Goal: Check status: Check status

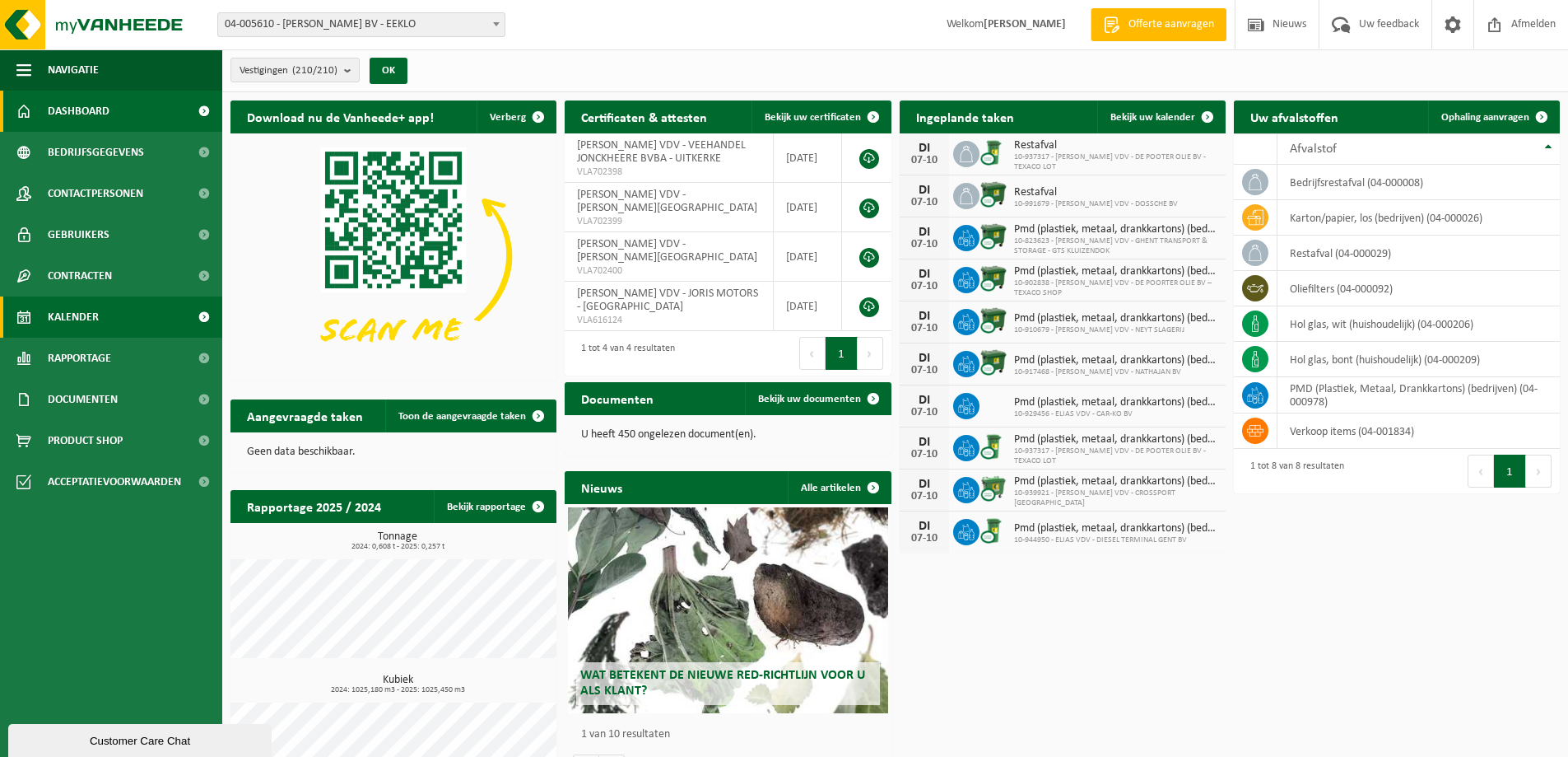
click at [75, 320] on span "Kalender" at bounding box center [72, 317] width 51 height 41
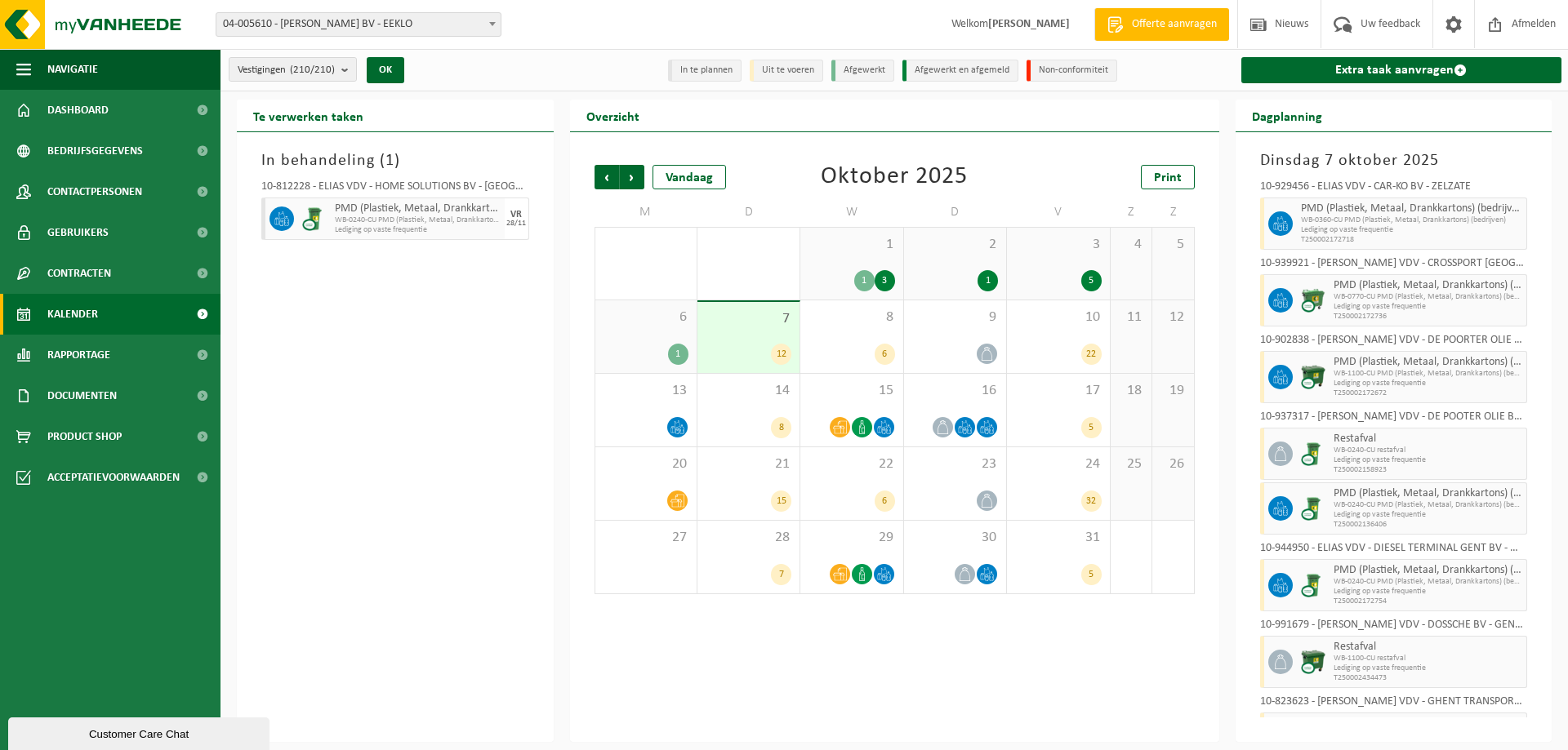
click at [1038, 266] on div "3 5" at bounding box center [1058, 264] width 102 height 72
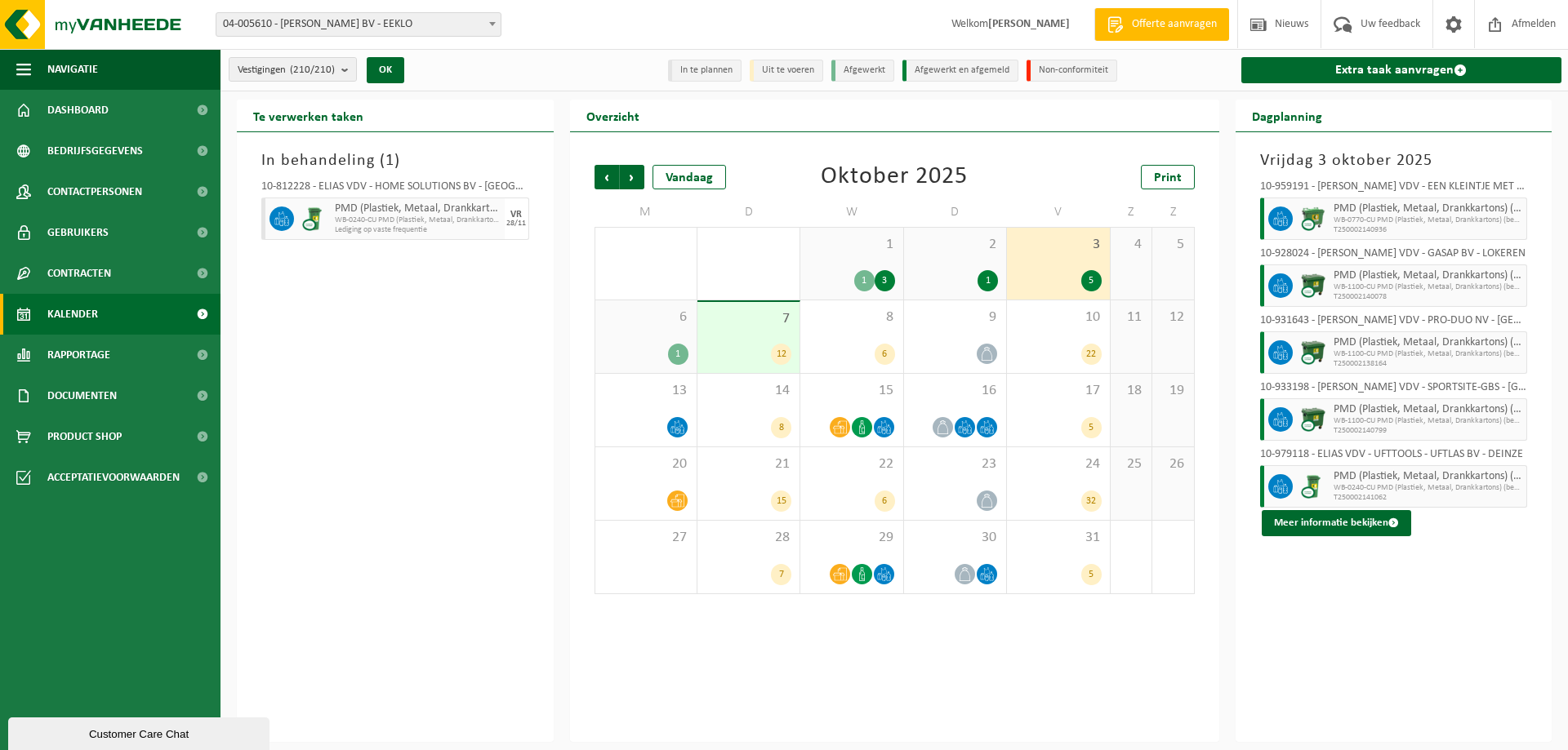
click at [652, 320] on span "6" at bounding box center [646, 318] width 85 height 18
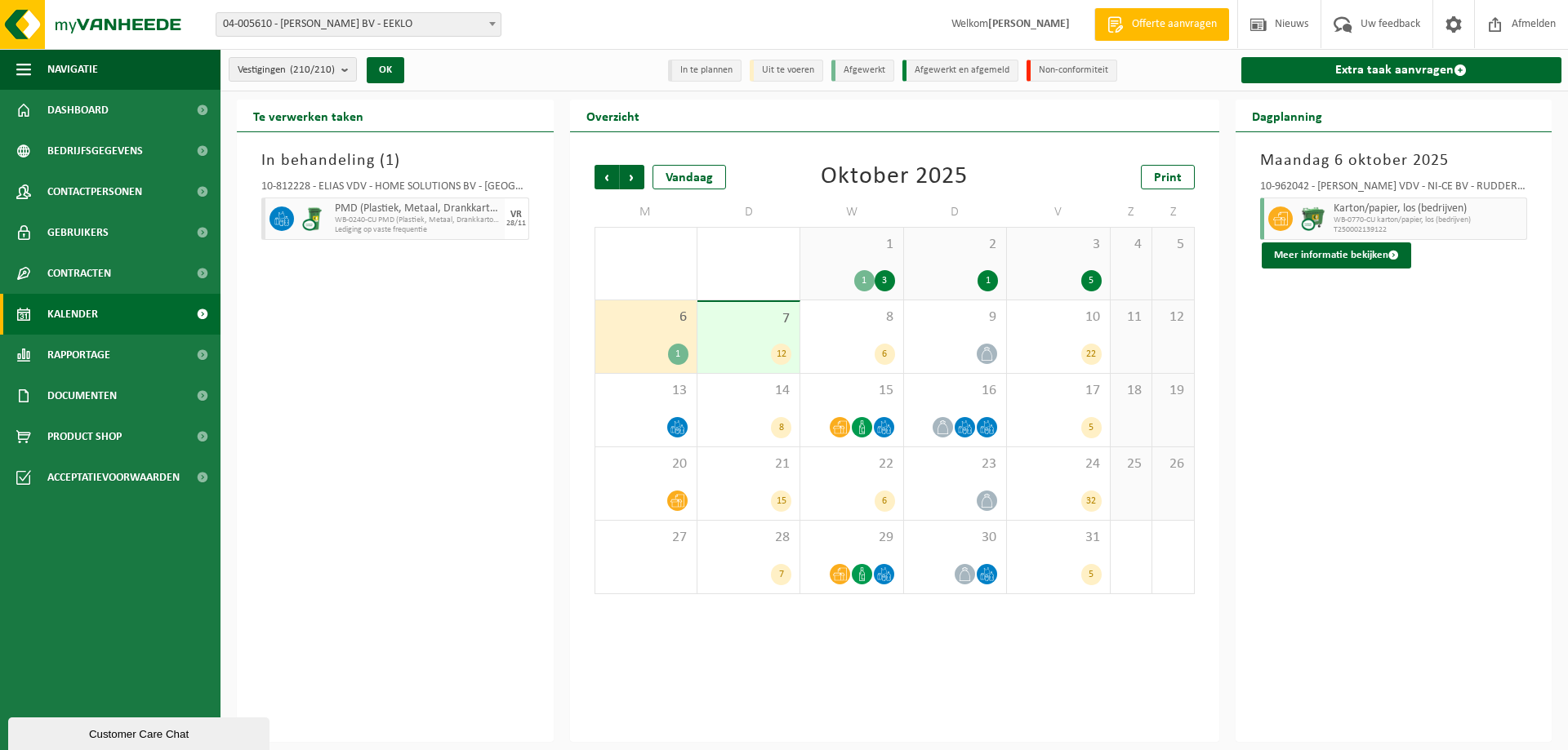
click at [754, 335] on div "7 12" at bounding box center [748, 337] width 102 height 71
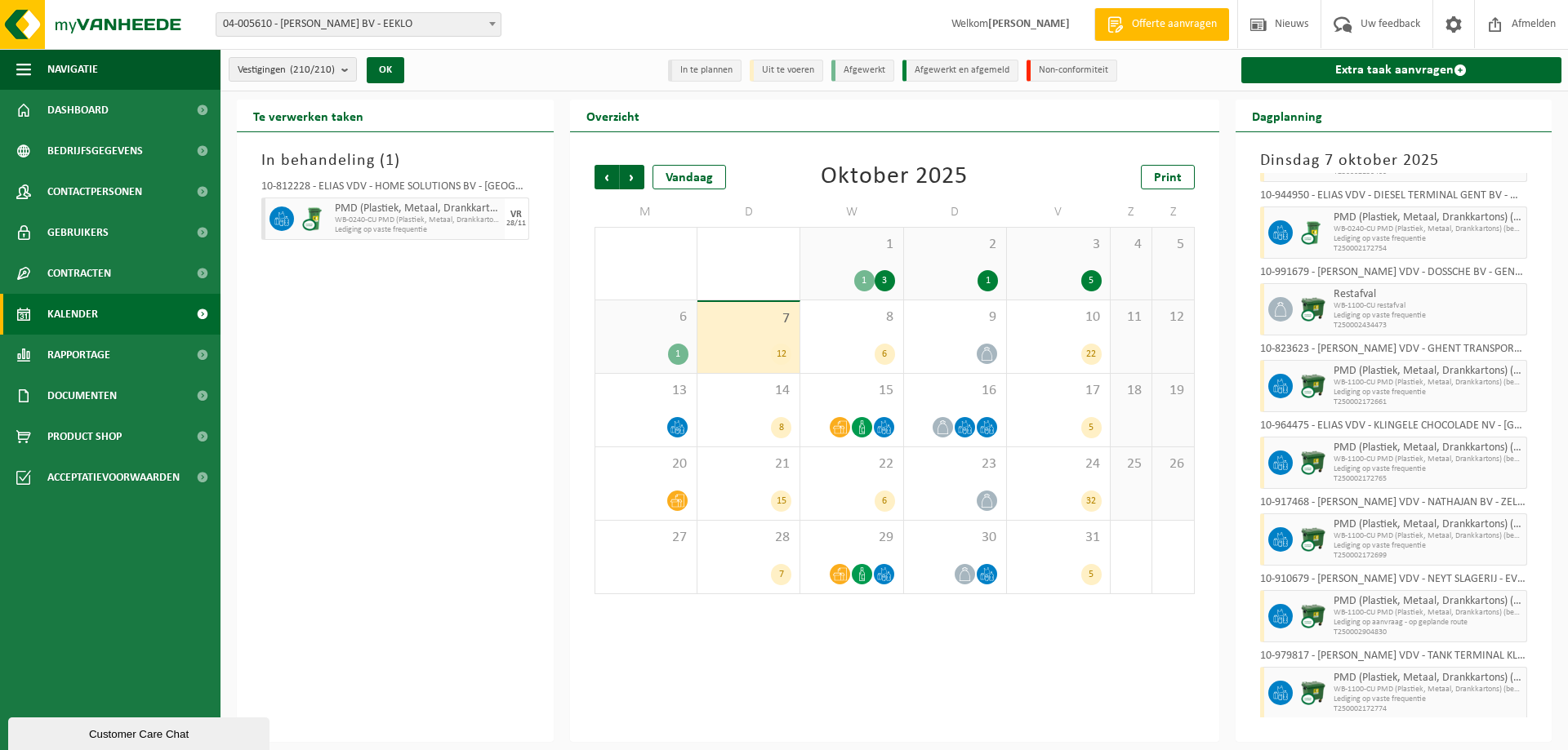
scroll to position [357, 0]
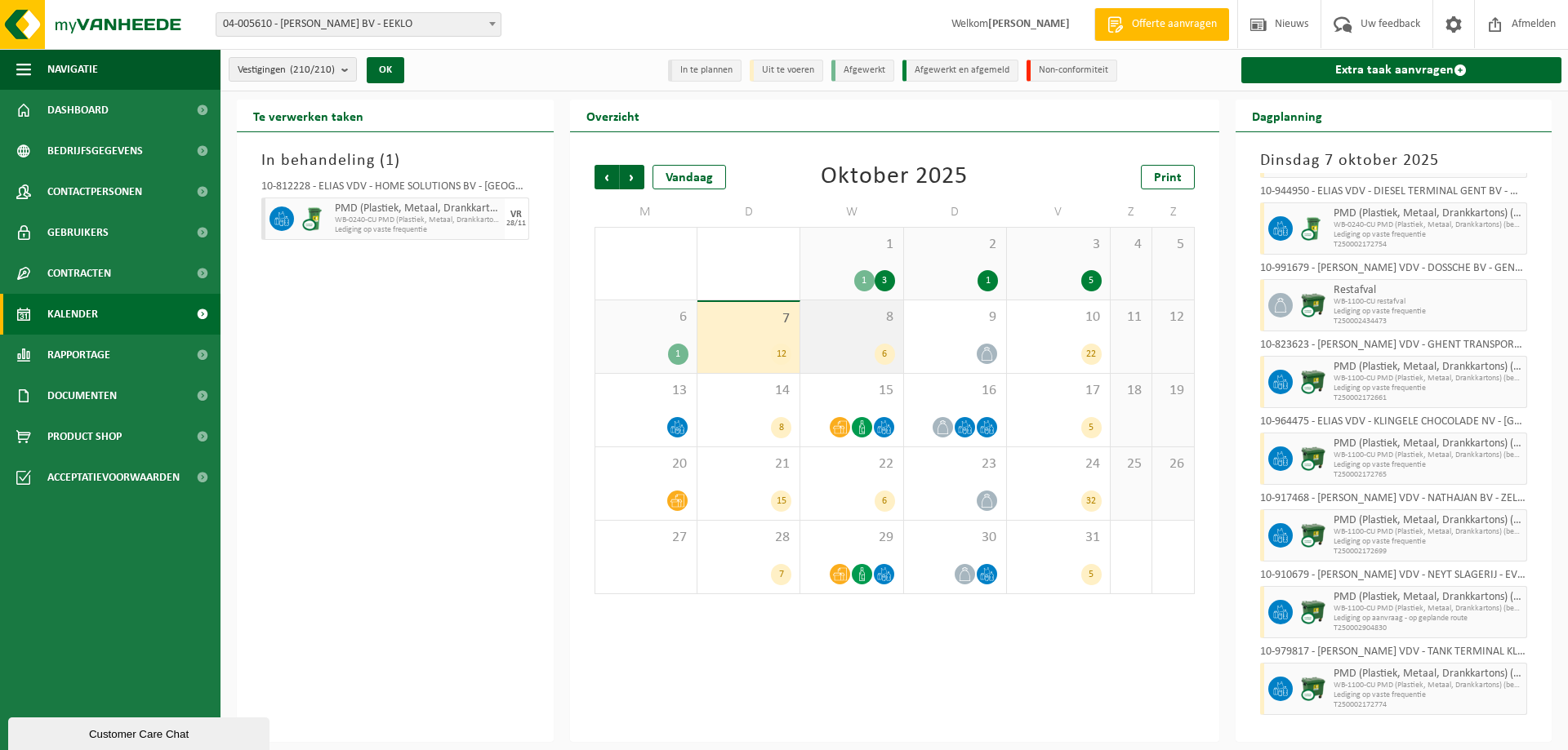
click at [879, 346] on div "6" at bounding box center [885, 354] width 20 height 21
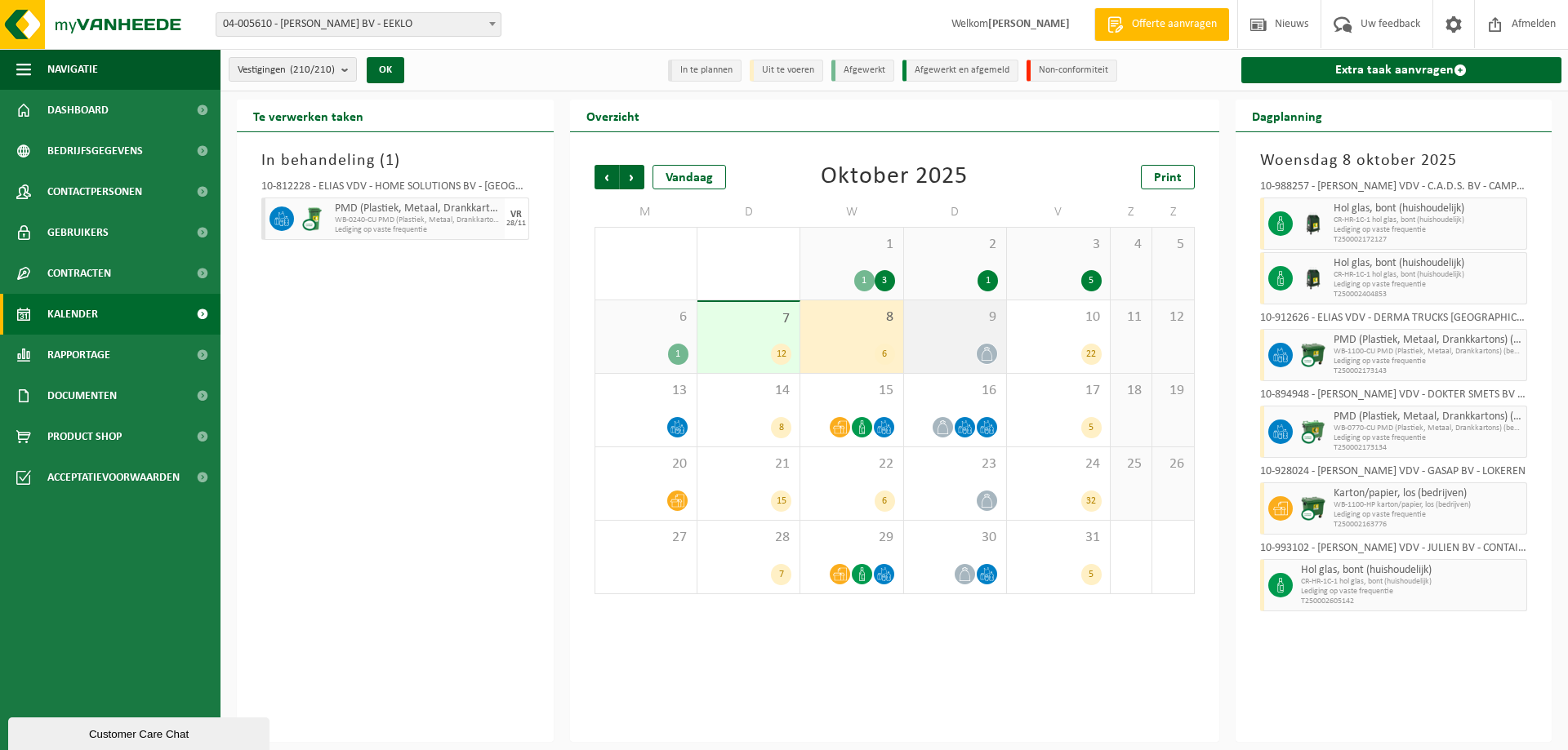
click at [932, 341] on div "9" at bounding box center [955, 336] width 102 height 73
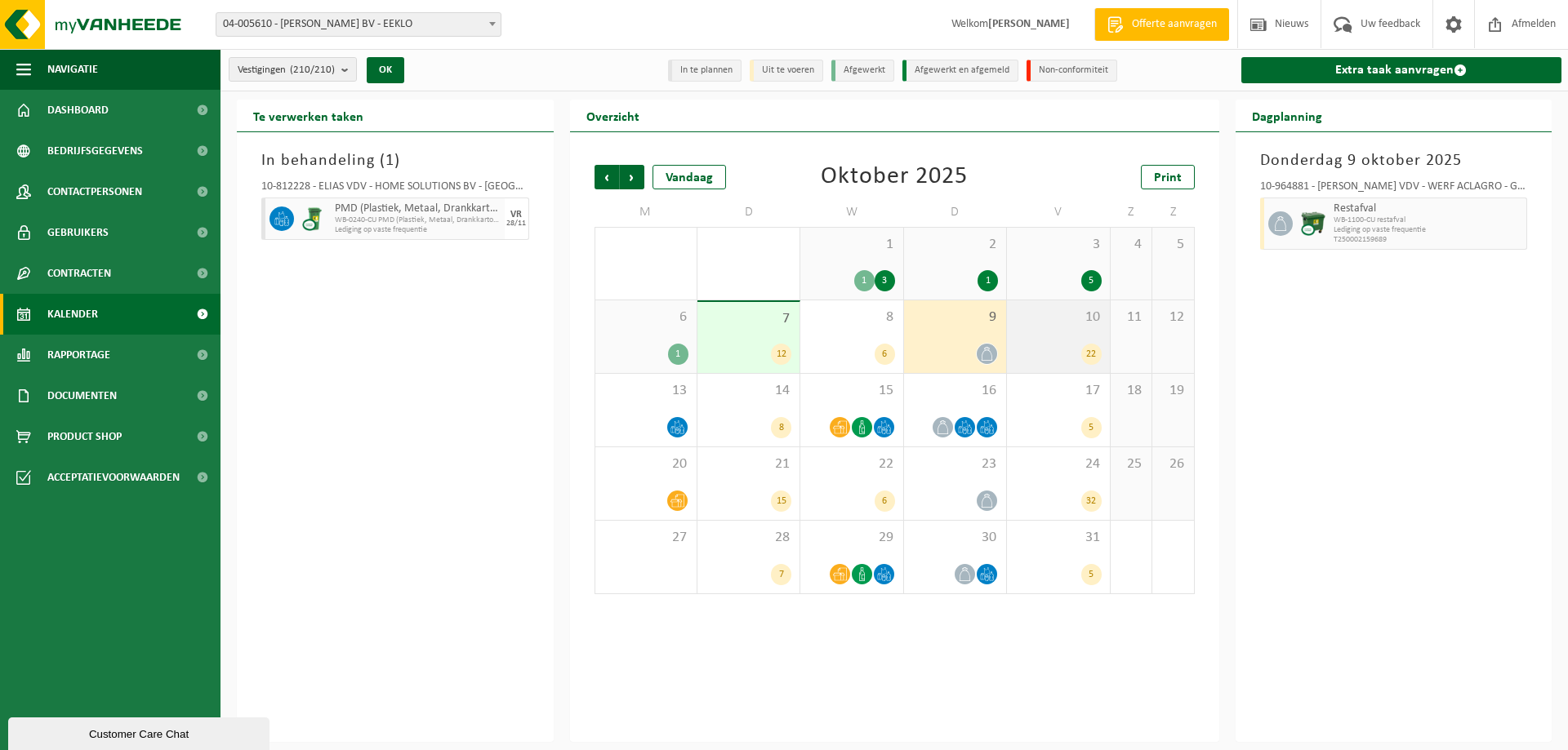
click at [1037, 333] on div "10 22" at bounding box center [1058, 336] width 102 height 73
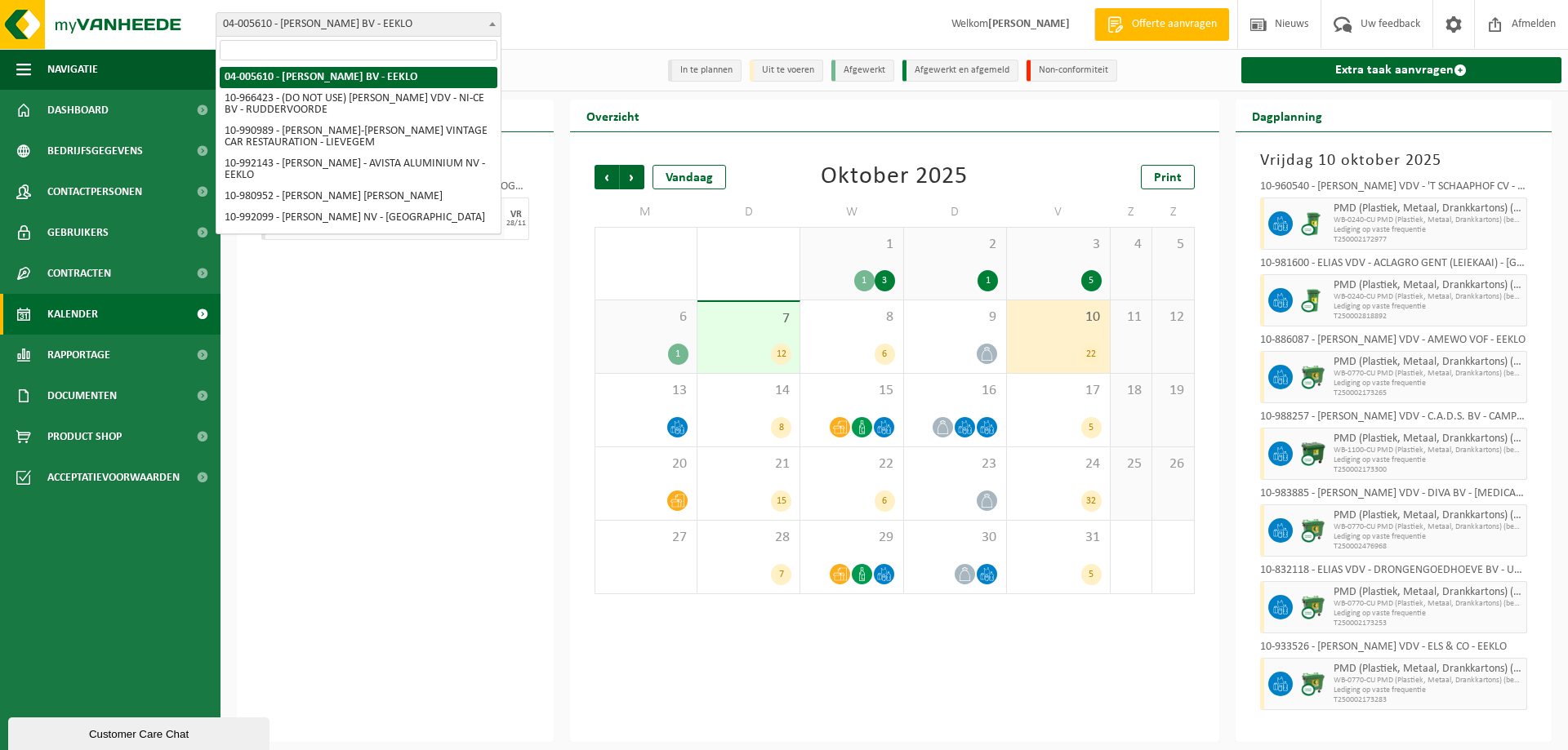
click at [485, 23] on span at bounding box center [493, 23] width 17 height 21
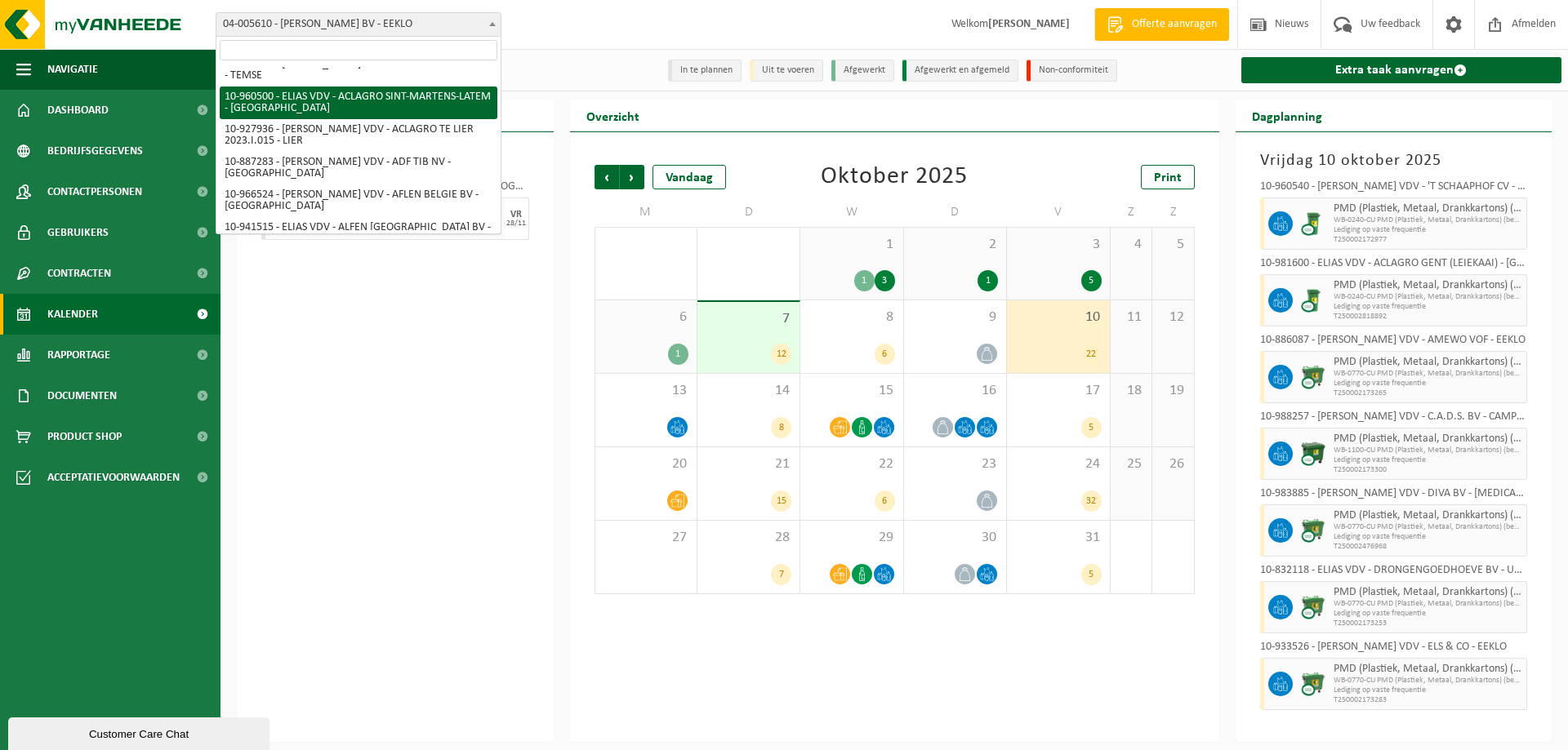
scroll to position [734, 0]
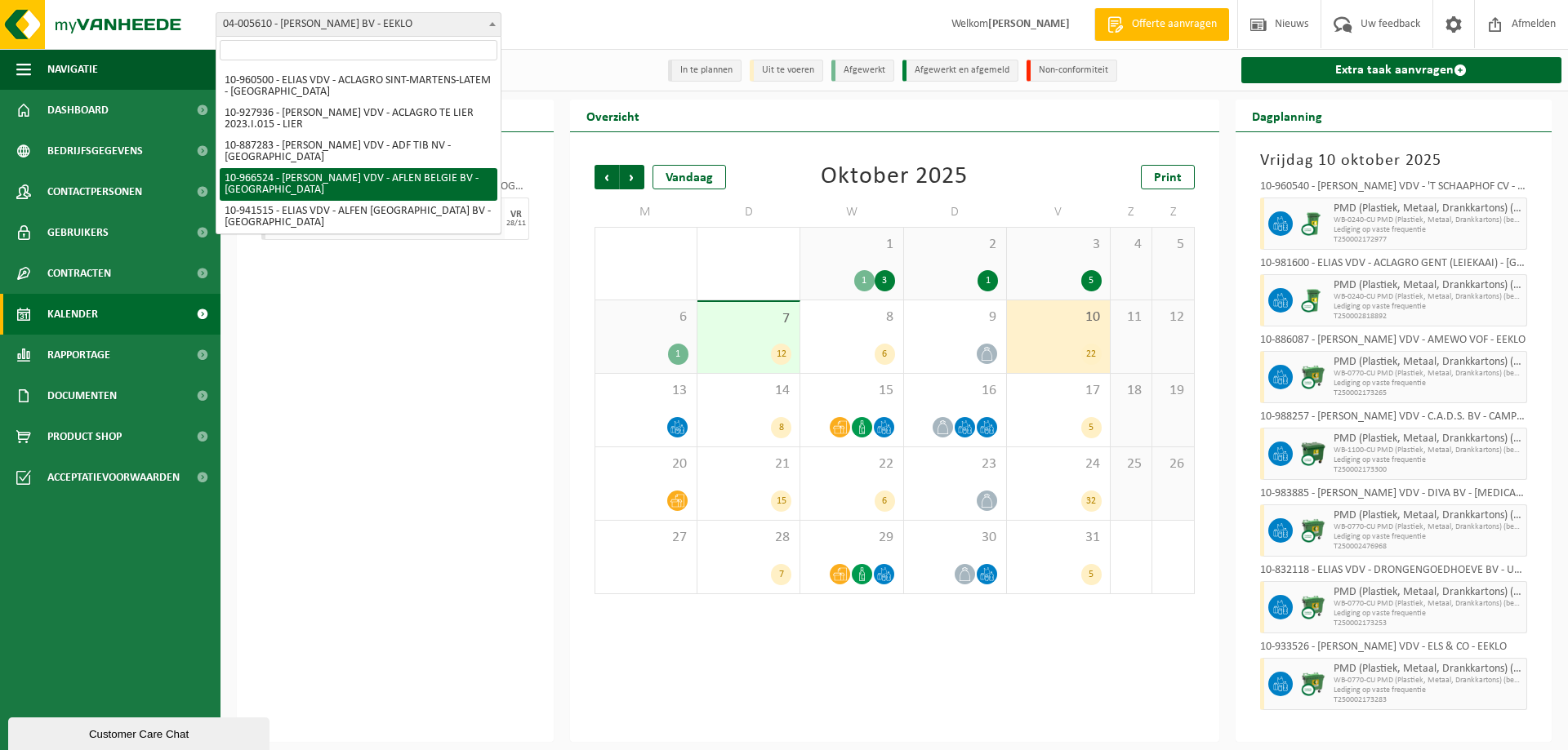
select select "153028"
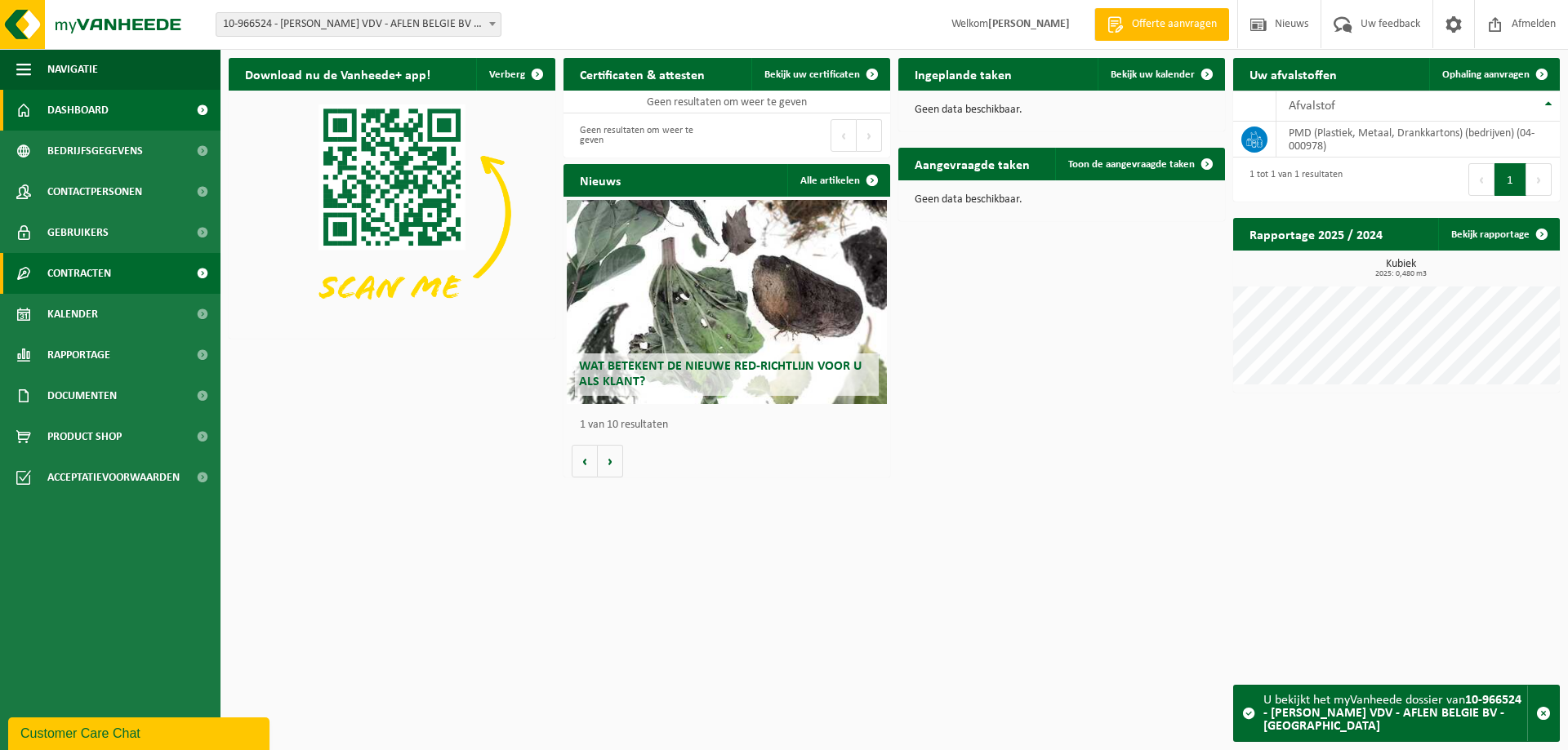
click at [82, 273] on span "Contracten" at bounding box center [78, 273] width 63 height 40
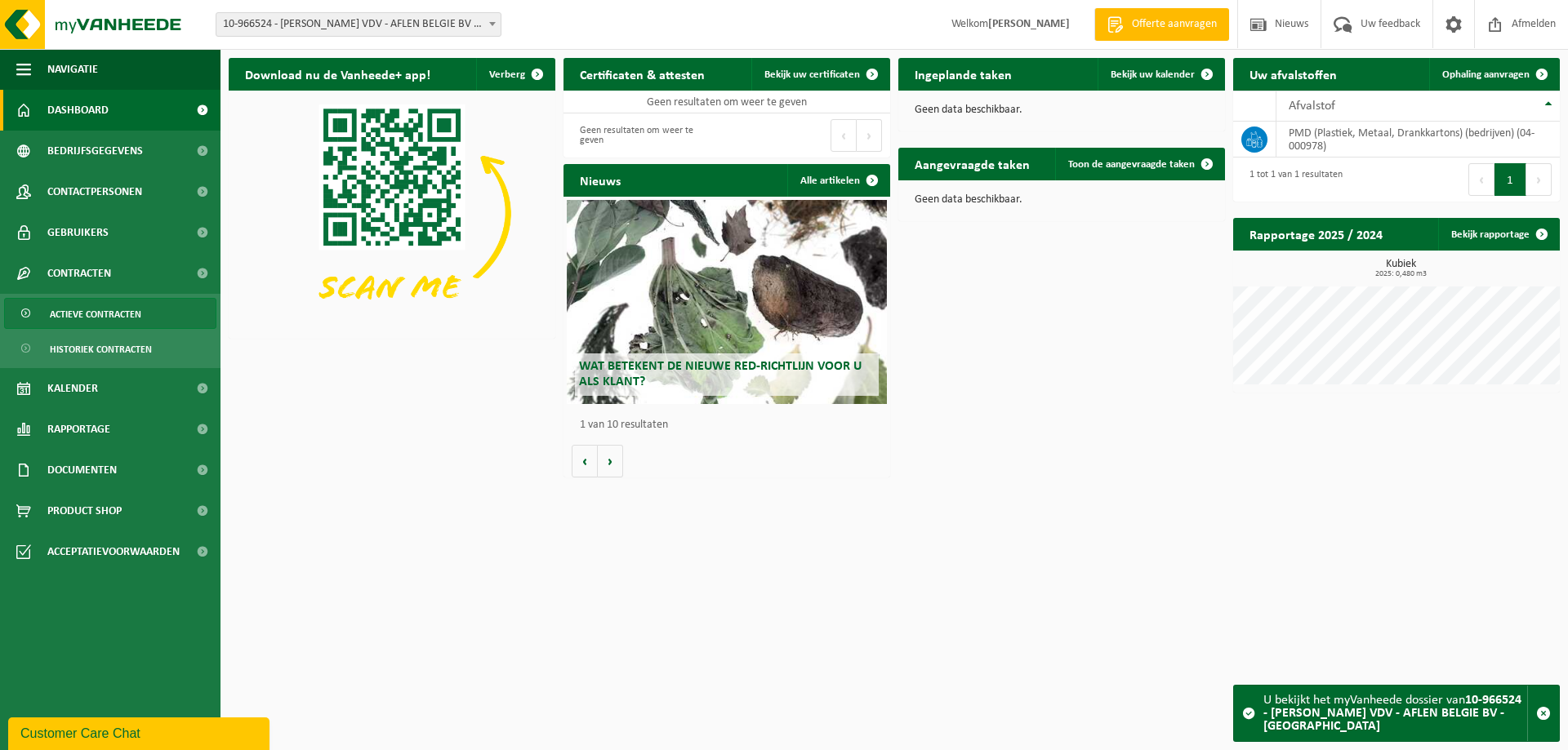
click at [85, 312] on span "Actieve contracten" at bounding box center [95, 314] width 91 height 31
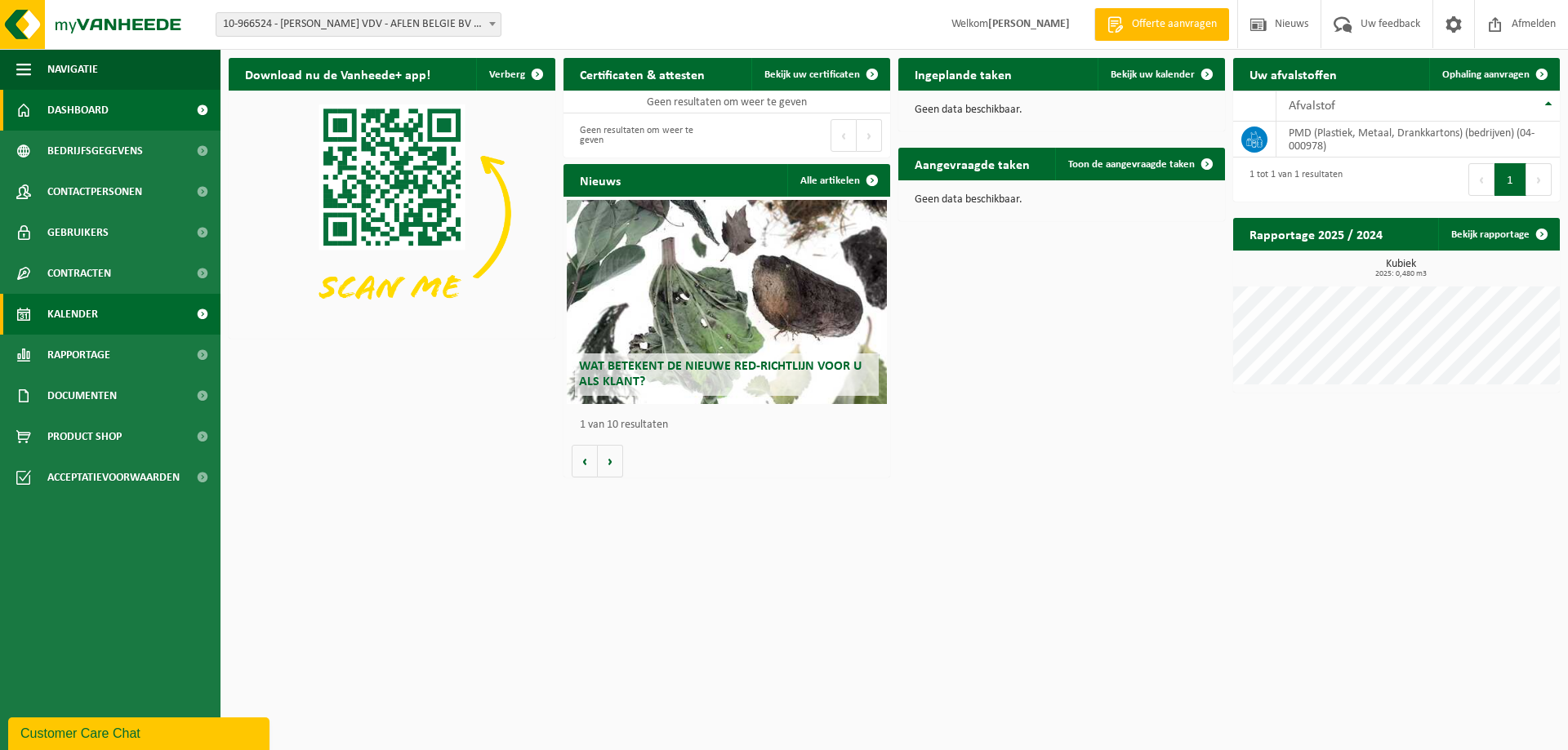
click at [96, 322] on span "Kalender" at bounding box center [72, 314] width 51 height 40
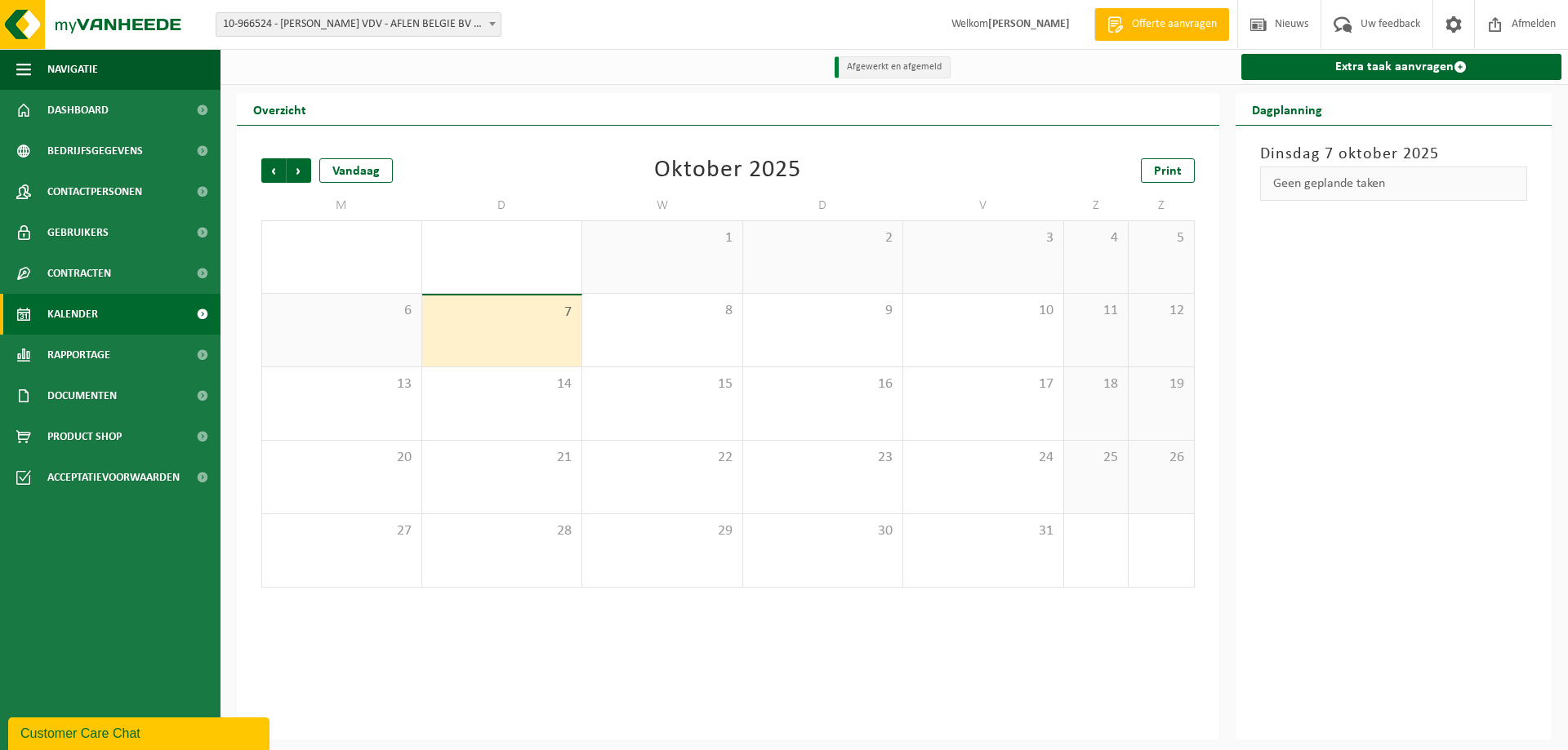
click at [491, 28] on span at bounding box center [493, 23] width 17 height 21
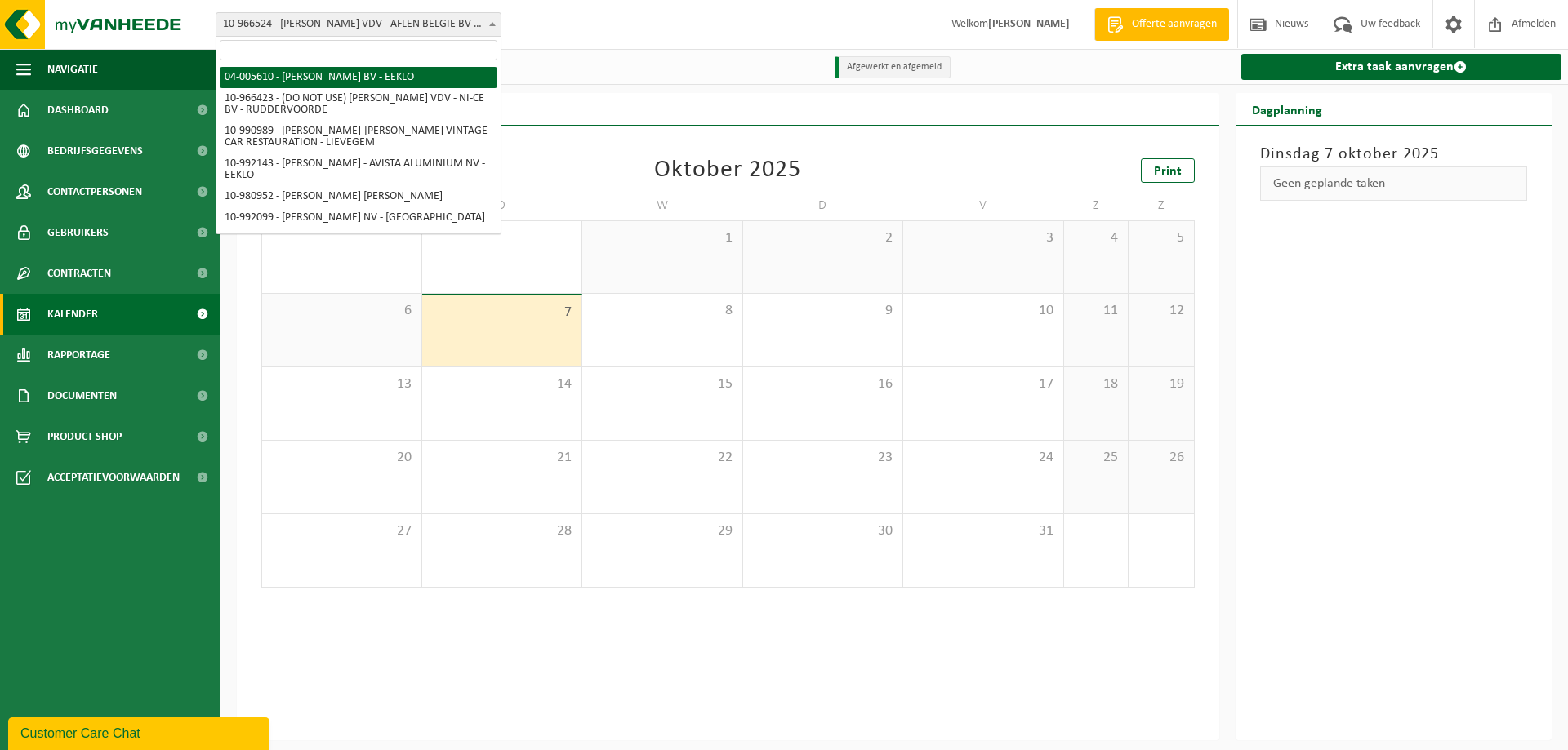
select select "35936"
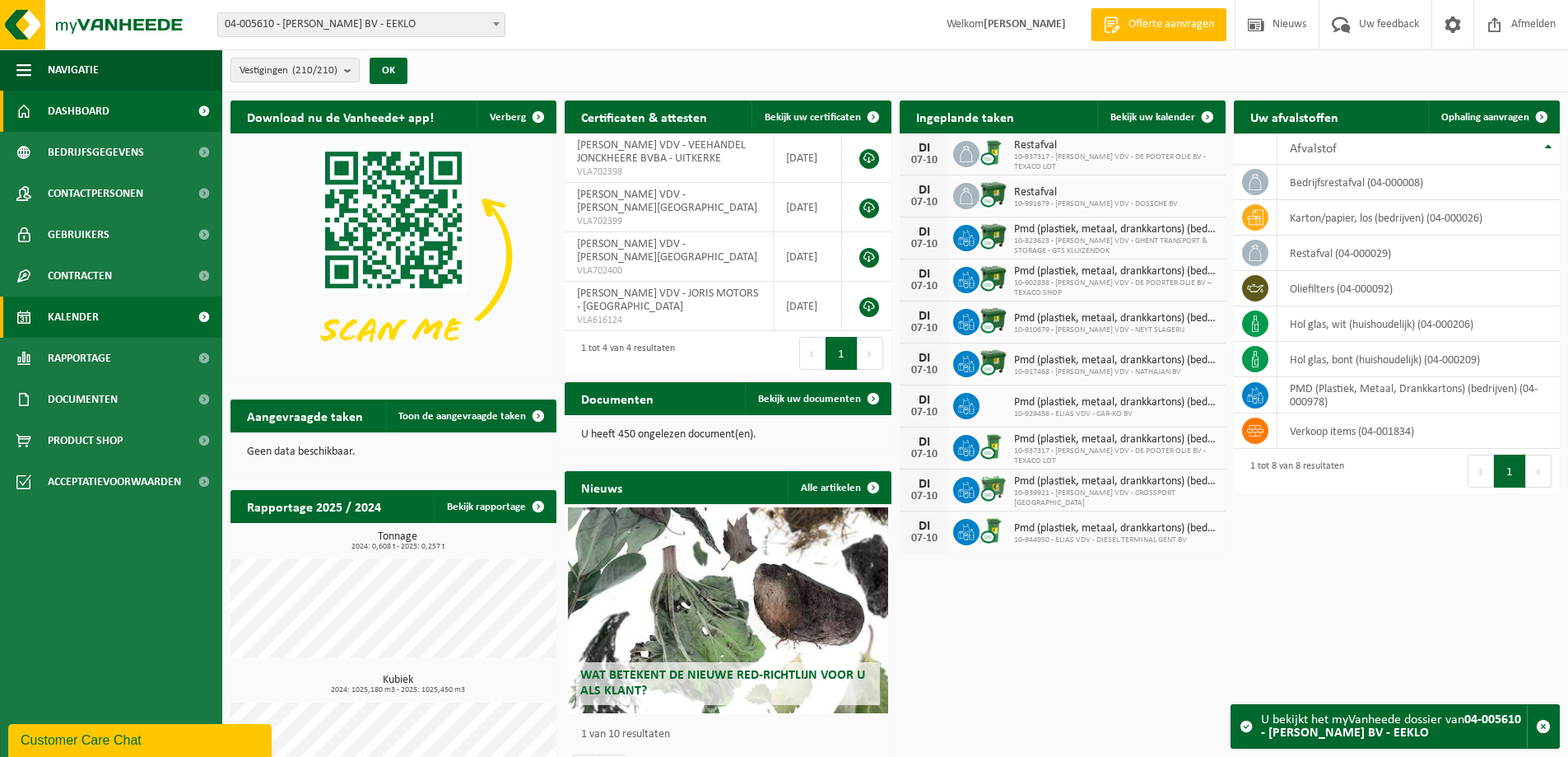
click at [84, 308] on span "Kalender" at bounding box center [72, 317] width 51 height 41
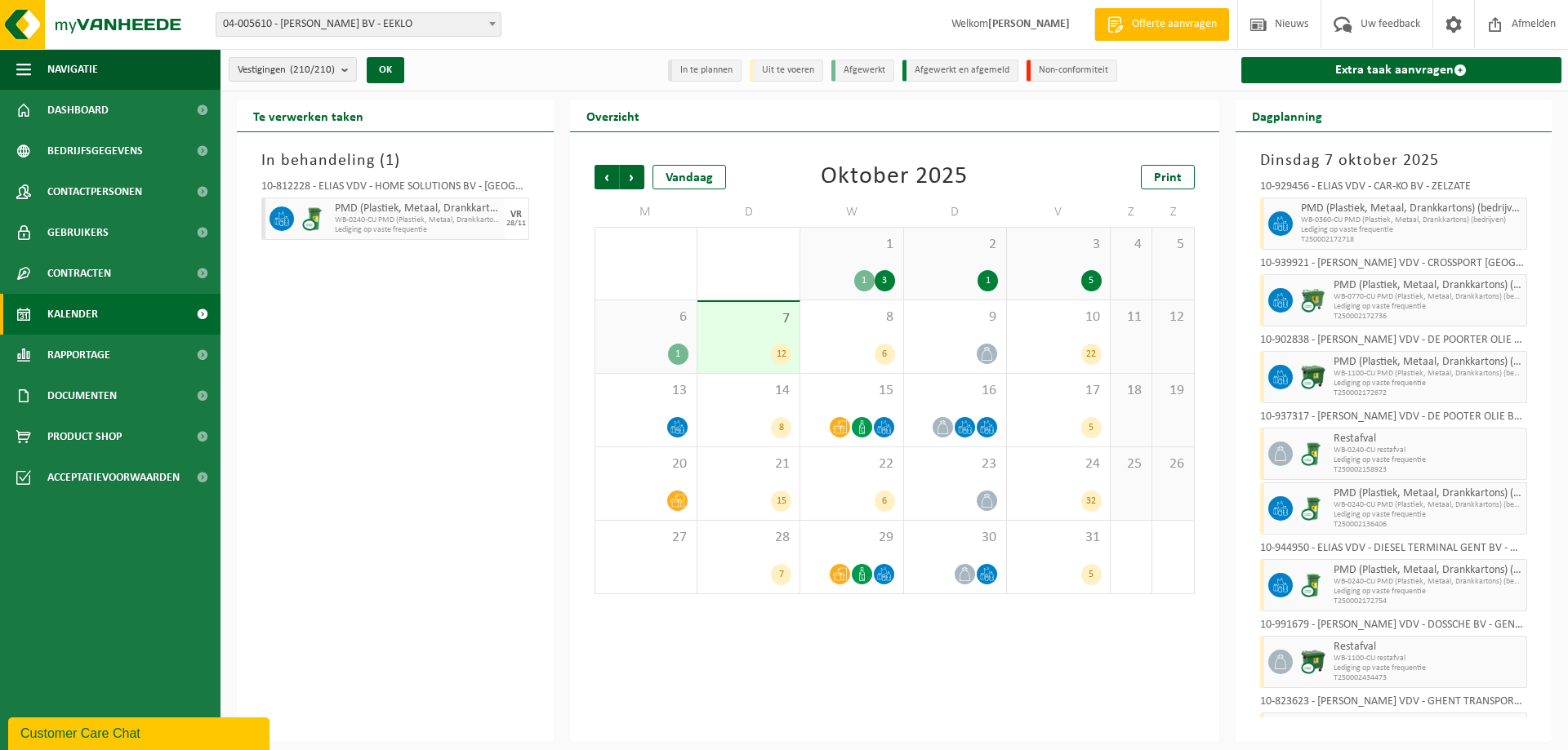
click at [1064, 273] on div "5" at bounding box center [1058, 280] width 86 height 21
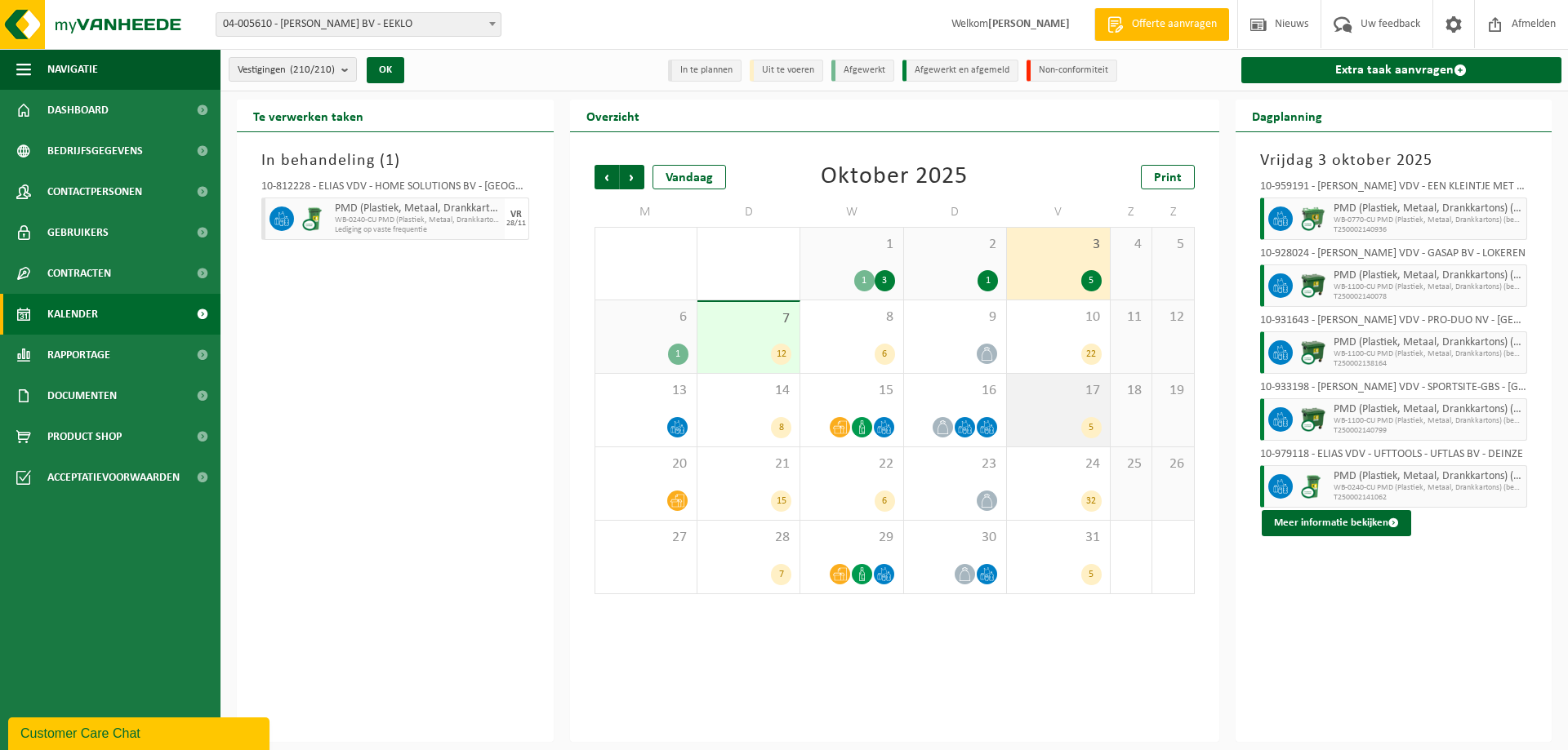
click at [1046, 412] on div "17 5" at bounding box center [1058, 410] width 102 height 73
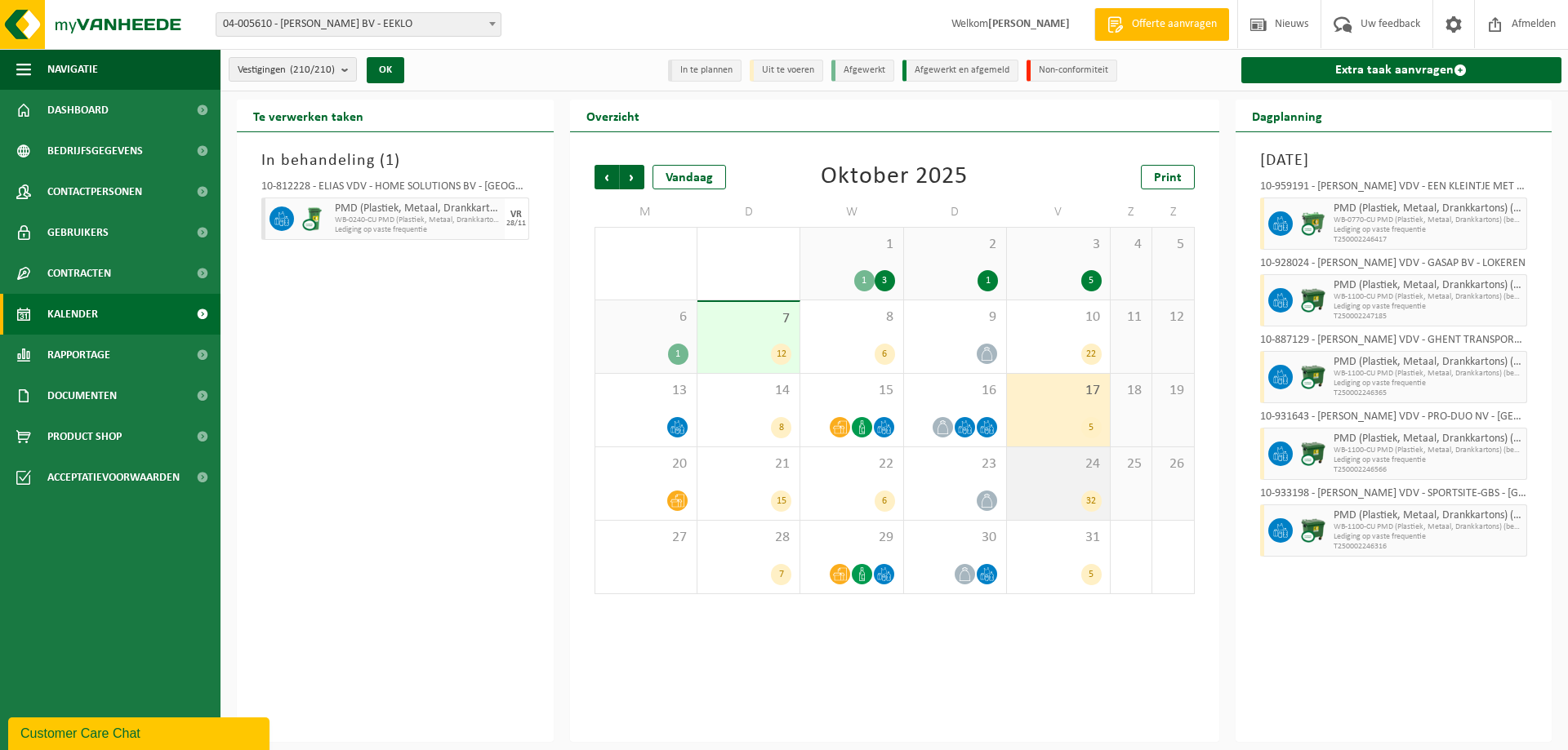
click at [1047, 470] on span "24" at bounding box center [1058, 464] width 86 height 18
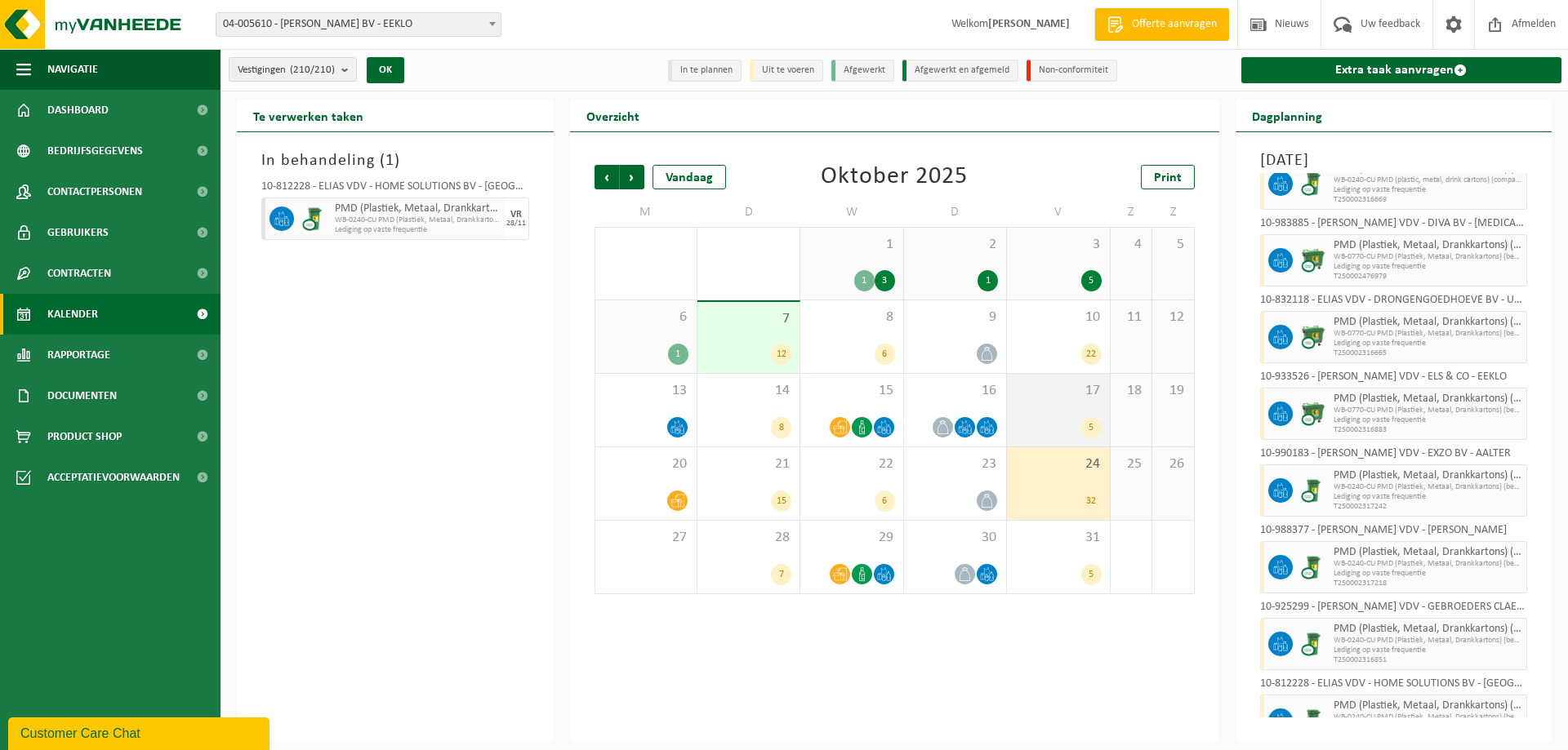
scroll to position [82, 0]
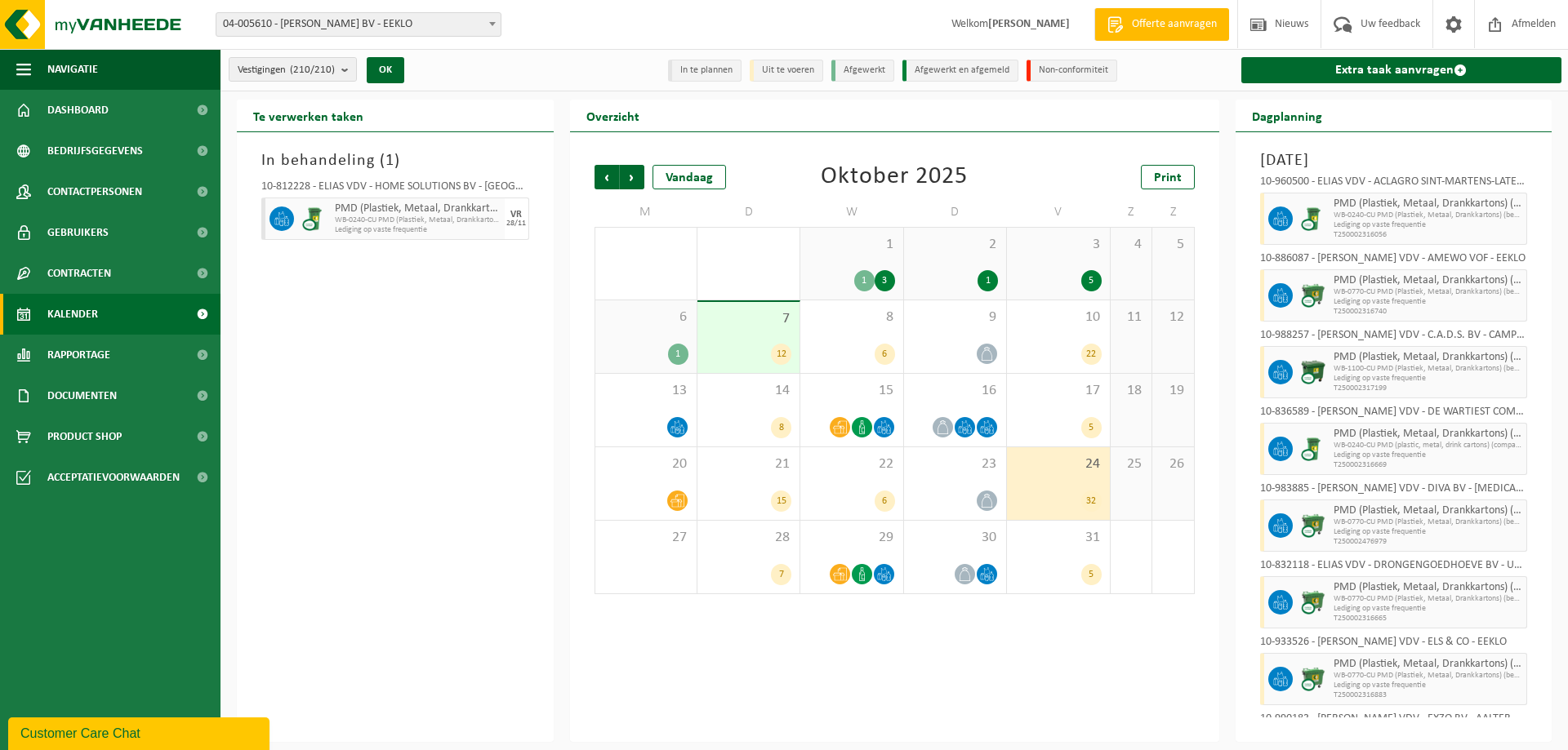
click at [1062, 262] on div "3 5" at bounding box center [1058, 264] width 102 height 72
